Goal: Task Accomplishment & Management: Manage account settings

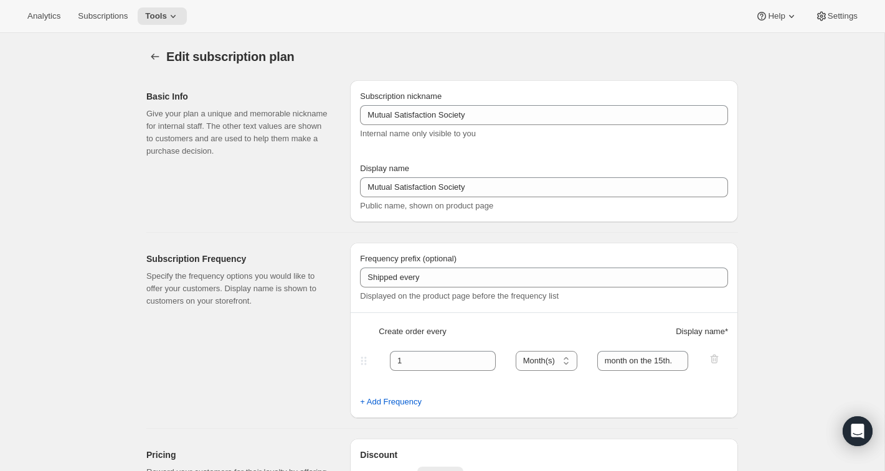
select select "MONTH"
select select "MONTHDAY"
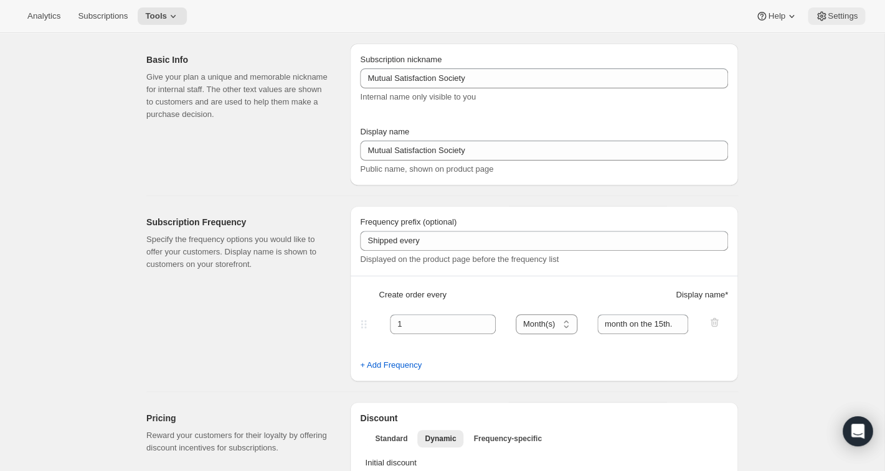
click at [815, 13] on icon at bounding box center [821, 16] width 12 height 12
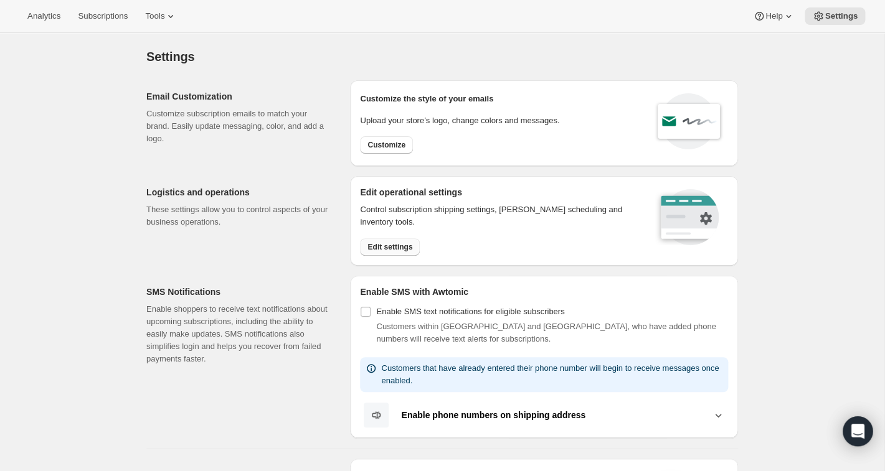
click at [380, 246] on span "Edit settings" at bounding box center [389, 247] width 45 height 10
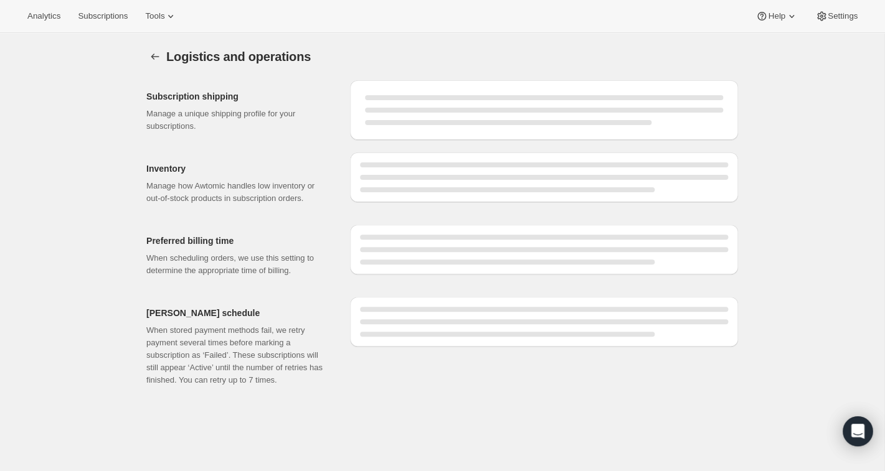
select select "DAY"
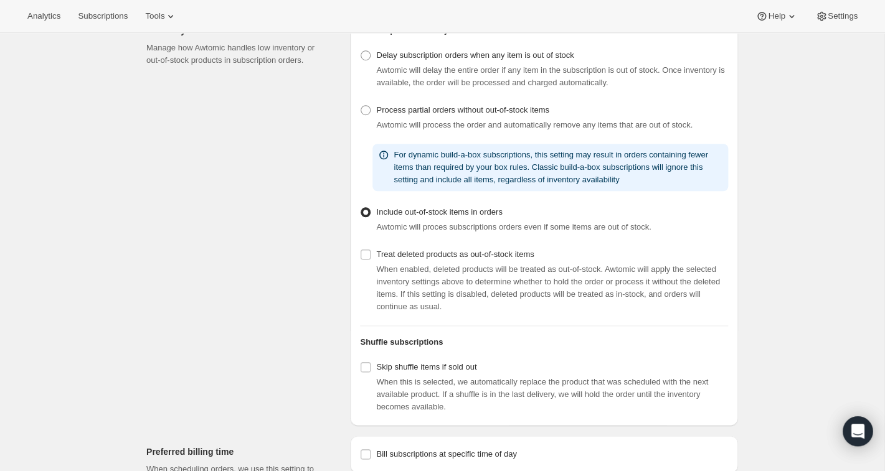
scroll to position [275, 0]
